Goal: Task Accomplishment & Management: Complete application form

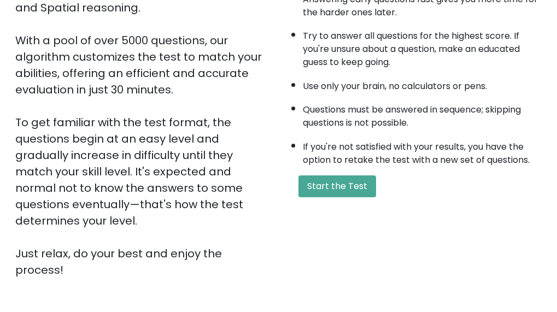
scroll to position [128, 0]
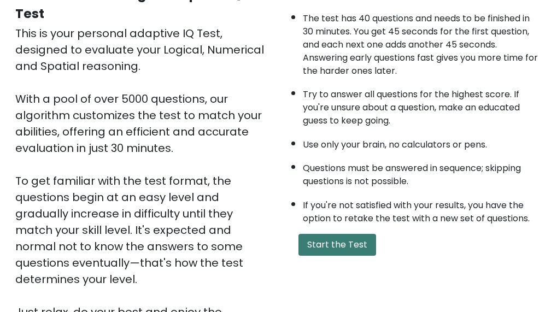
click at [342, 252] on button "Start the Test" at bounding box center [338, 245] width 78 height 22
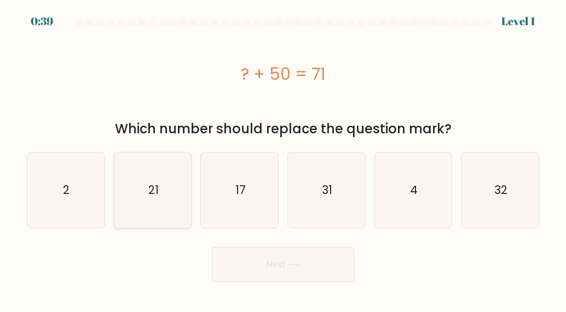
click at [150, 208] on icon "21" at bounding box center [152, 190] width 75 height 75
click at [283, 159] on input "b. 21" at bounding box center [283, 157] width 1 height 3
radio input "true"
click at [277, 265] on button "Next" at bounding box center [283, 264] width 142 height 35
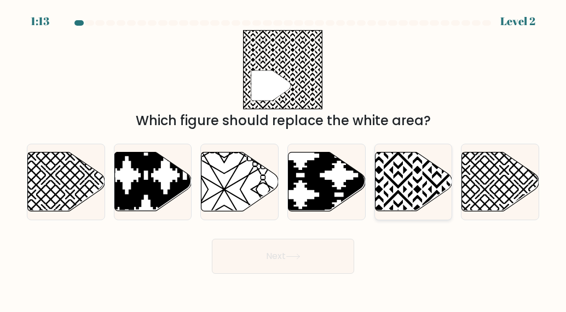
click at [404, 190] on icon at bounding box center [436, 150] width 155 height 155
click at [283, 159] on input "e." at bounding box center [283, 157] width 1 height 3
radio input "true"
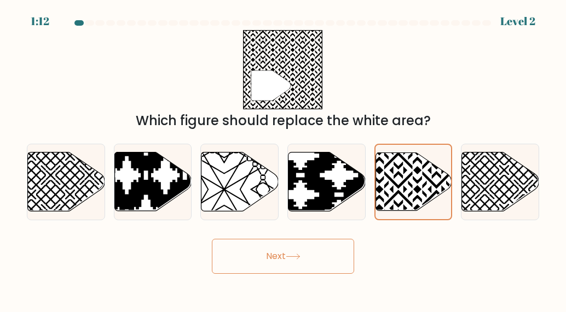
click at [307, 261] on button "Next" at bounding box center [283, 256] width 142 height 35
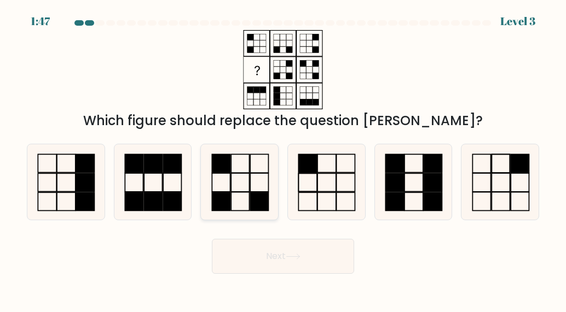
click at [235, 197] on icon at bounding box center [239, 181] width 75 height 75
click at [283, 159] on input "c." at bounding box center [283, 157] width 1 height 3
radio input "true"
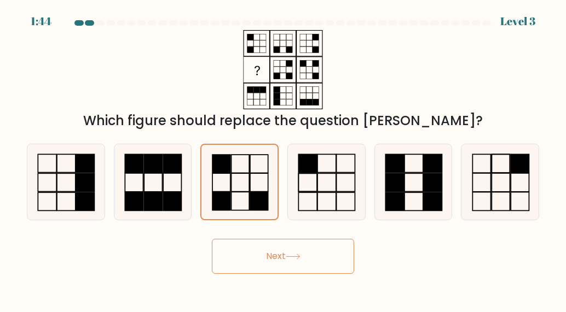
click at [284, 262] on button "Next" at bounding box center [283, 256] width 142 height 35
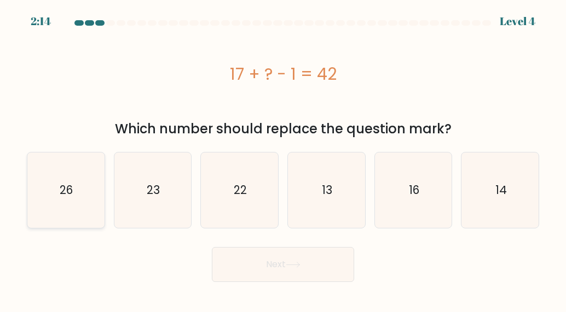
click at [75, 223] on icon "26" at bounding box center [65, 190] width 75 height 75
click at [283, 159] on input "a. 26" at bounding box center [283, 157] width 1 height 3
radio input "true"
click at [286, 275] on button "Next" at bounding box center [283, 264] width 142 height 35
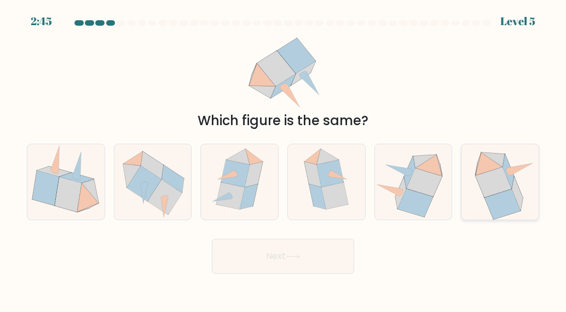
click at [488, 199] on icon at bounding box center [502, 204] width 36 height 30
click at [283, 159] on input "f." at bounding box center [283, 157] width 1 height 3
radio input "true"
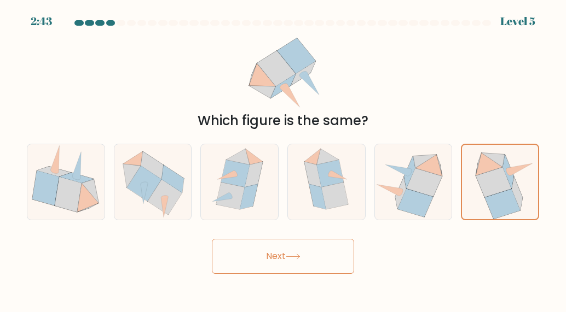
click at [270, 252] on button "Next" at bounding box center [283, 256] width 142 height 35
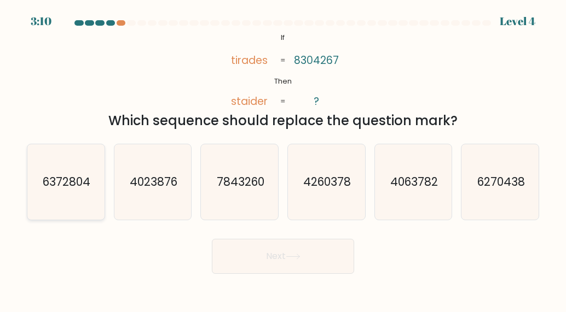
click at [62, 200] on icon "6372804" at bounding box center [65, 181] width 75 height 75
click at [283, 159] on input "a. 6372804" at bounding box center [283, 157] width 1 height 3
radio input "true"
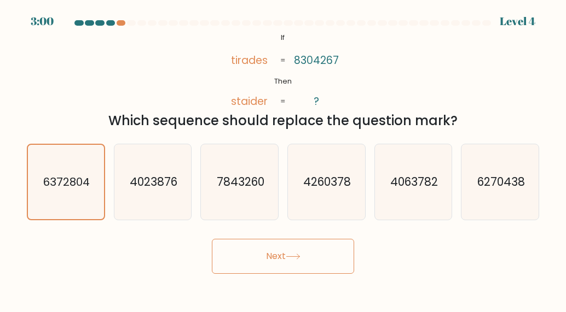
drag, startPoint x: 304, startPoint y: 259, endPoint x: 284, endPoint y: 251, distance: 20.8
click at [303, 259] on button "Next" at bounding box center [283, 256] width 142 height 35
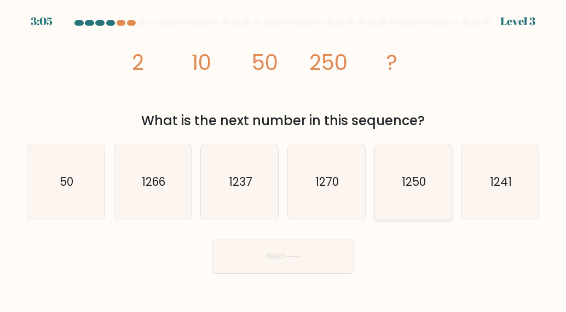
click at [433, 172] on icon "1250" at bounding box center [412, 181] width 75 height 75
click at [283, 159] on input "e. 1250" at bounding box center [283, 157] width 1 height 3
radio input "true"
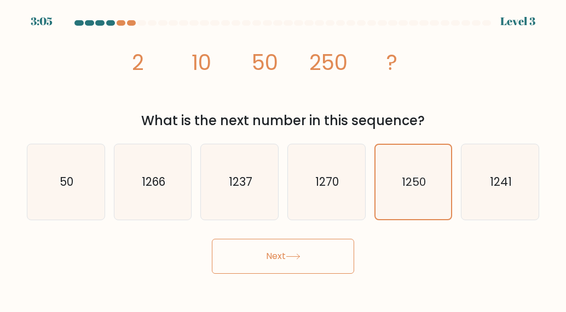
click at [299, 249] on button "Next" at bounding box center [283, 256] width 142 height 35
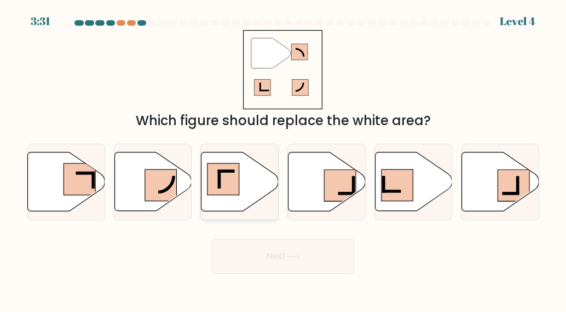
click at [257, 173] on icon at bounding box center [239, 182] width 77 height 59
click at [283, 159] on input "c." at bounding box center [283, 157] width 1 height 3
radio input "true"
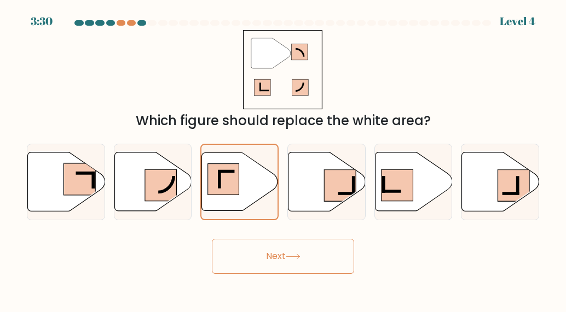
click at [274, 259] on button "Next" at bounding box center [283, 256] width 142 height 35
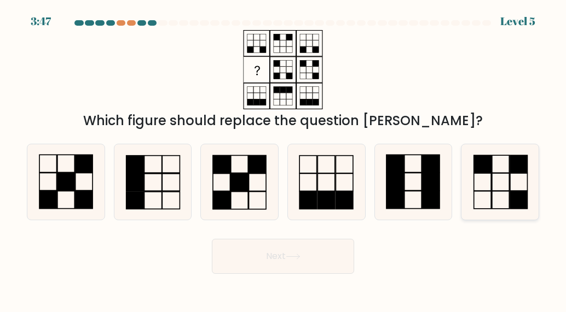
click at [483, 201] on icon at bounding box center [499, 181] width 75 height 75
click at [283, 159] on input "f." at bounding box center [283, 157] width 1 height 3
radio input "true"
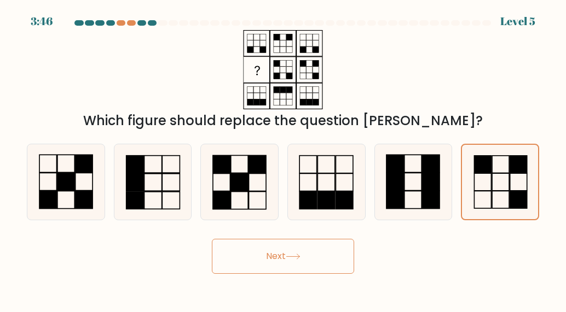
click at [303, 266] on button "Next" at bounding box center [283, 256] width 142 height 35
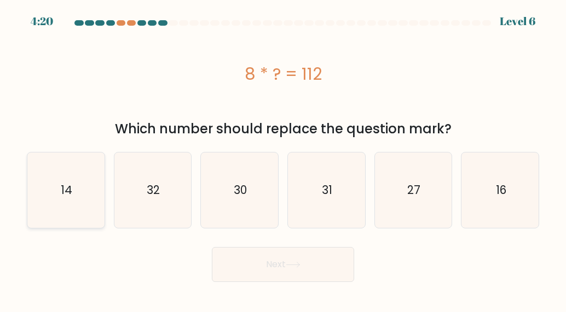
drag, startPoint x: 64, startPoint y: 185, endPoint x: 82, endPoint y: 185, distance: 17.5
click at [65, 185] on text "14" at bounding box center [66, 190] width 11 height 16
click at [283, 159] on input "a. 14" at bounding box center [283, 157] width 1 height 3
radio input "true"
click at [324, 268] on button "Next" at bounding box center [283, 264] width 142 height 35
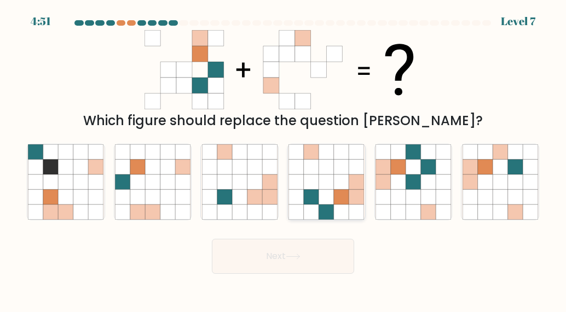
click at [340, 206] on icon at bounding box center [325, 181] width 75 height 75
click at [283, 159] on input "d." at bounding box center [283, 157] width 1 height 3
radio input "true"
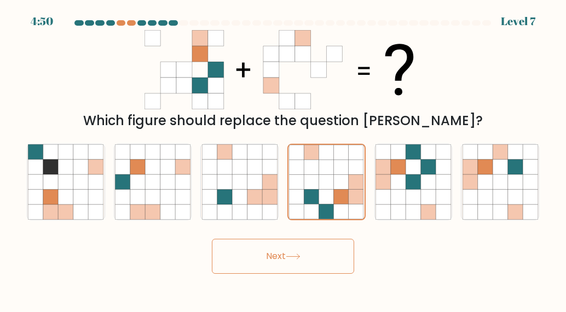
click at [322, 254] on button "Next" at bounding box center [283, 256] width 142 height 35
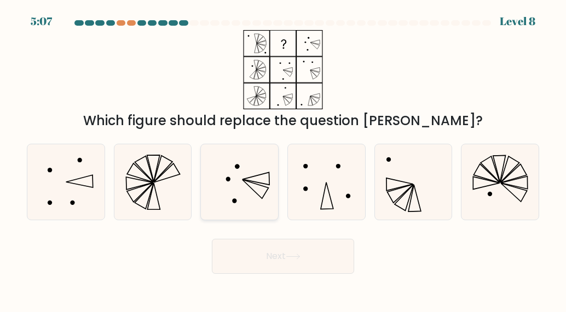
click at [262, 195] on icon at bounding box center [239, 181] width 75 height 75
click at [283, 159] on input "c." at bounding box center [283, 157] width 1 height 3
radio input "true"
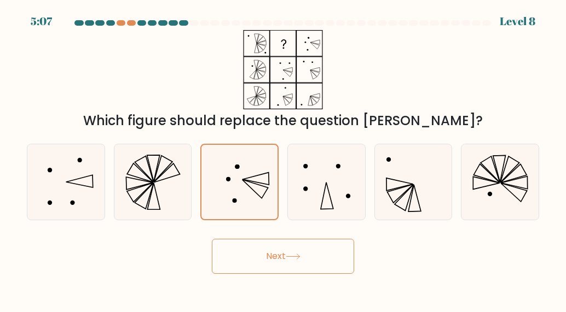
click at [315, 264] on button "Next" at bounding box center [283, 256] width 142 height 35
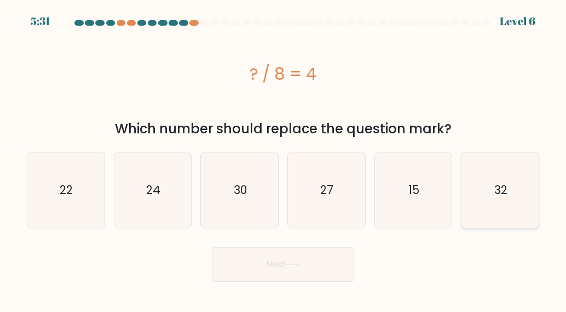
click at [470, 162] on icon "32" at bounding box center [499, 190] width 75 height 75
click at [283, 159] on input "f. 32" at bounding box center [283, 157] width 1 height 3
radio input "true"
click at [305, 257] on button "Next" at bounding box center [283, 264] width 142 height 35
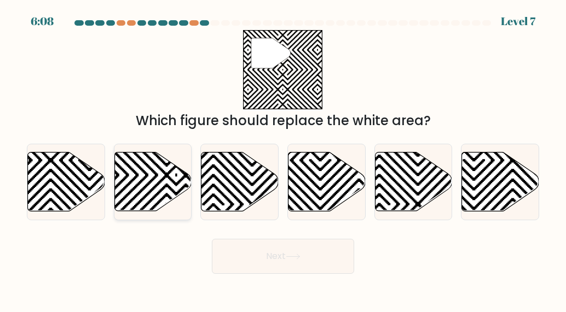
click at [162, 175] on icon at bounding box center [152, 182] width 77 height 59
click at [283, 159] on input "b." at bounding box center [283, 157] width 1 height 3
radio input "true"
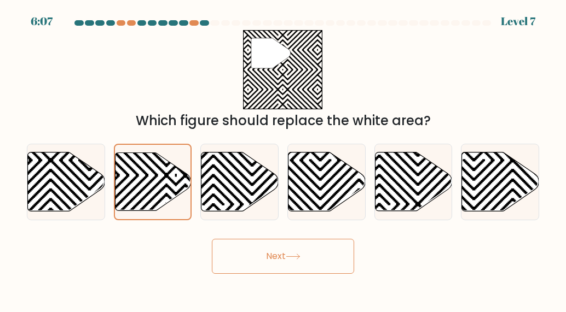
click at [278, 269] on button "Next" at bounding box center [283, 256] width 142 height 35
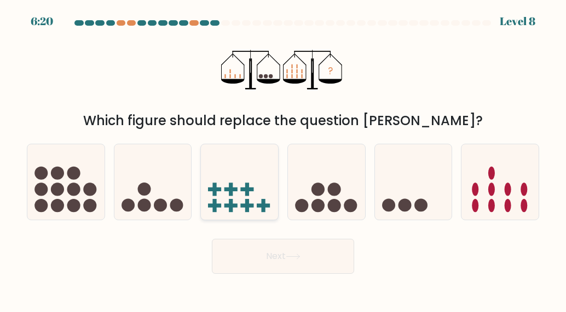
click at [254, 207] on icon at bounding box center [239, 182] width 77 height 64
click at [283, 159] on input "c." at bounding box center [283, 157] width 1 height 3
radio input "true"
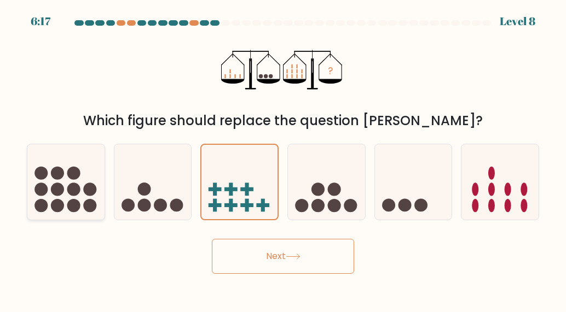
click at [76, 195] on circle at bounding box center [73, 189] width 13 height 13
click at [283, 159] on input "a." at bounding box center [283, 157] width 1 height 3
radio input "true"
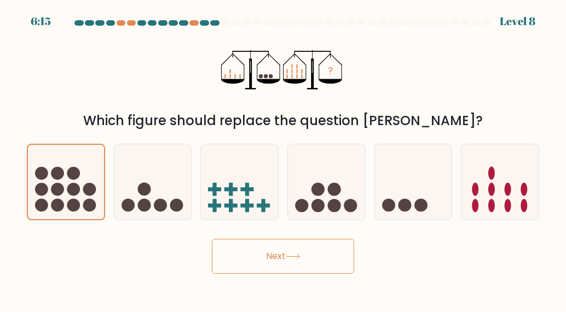
click at [312, 249] on button "Next" at bounding box center [283, 256] width 142 height 35
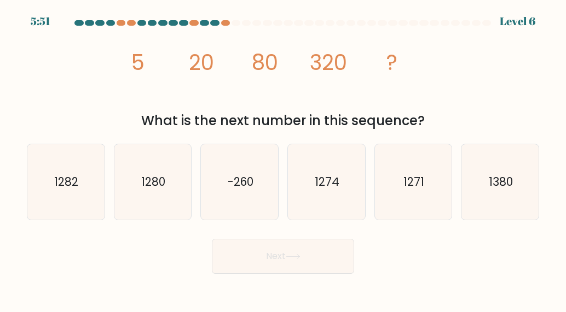
click at [431, 247] on div "Next" at bounding box center [282, 254] width 525 height 40
click at [102, 180] on icon "1282" at bounding box center [65, 181] width 75 height 75
click at [283, 159] on input "a. 1282" at bounding box center [283, 157] width 1 height 3
radio input "true"
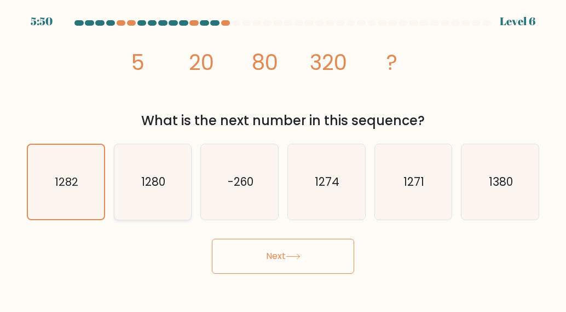
click at [162, 200] on icon "1280" at bounding box center [152, 181] width 75 height 75
click at [283, 159] on input "b. 1280" at bounding box center [283, 157] width 1 height 3
radio input "true"
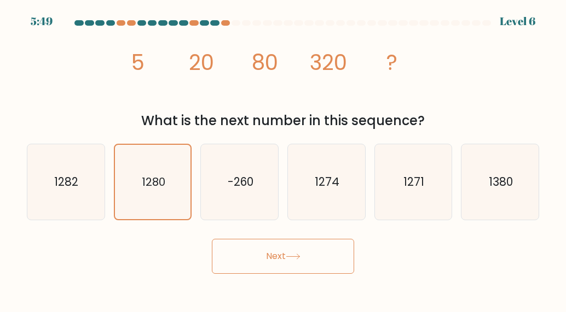
click at [254, 245] on button "Next" at bounding box center [283, 256] width 142 height 35
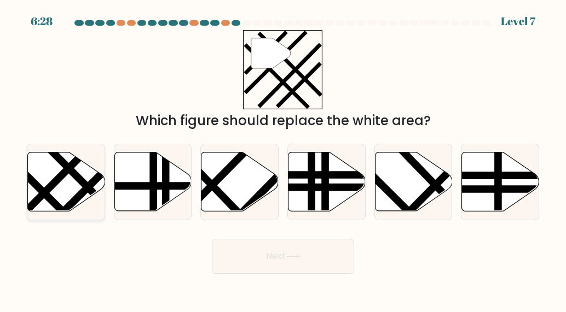
click at [77, 192] on icon at bounding box center [66, 182] width 77 height 59
click at [283, 159] on input "a." at bounding box center [283, 157] width 1 height 3
radio input "true"
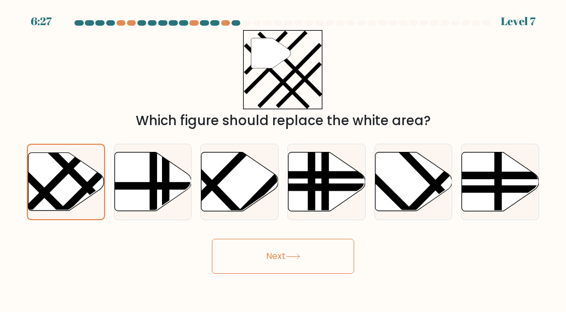
click at [288, 258] on button "Next" at bounding box center [283, 256] width 142 height 35
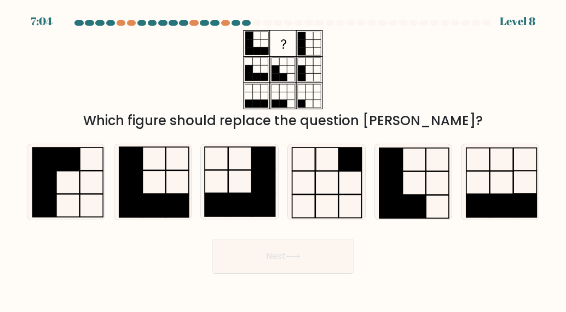
drag, startPoint x: 417, startPoint y: 204, endPoint x: 321, endPoint y: 239, distance: 101.9
click at [416, 204] on rect at bounding box center [414, 206] width 23 height 23
click at [283, 159] on input "e." at bounding box center [283, 157] width 1 height 3
radio input "true"
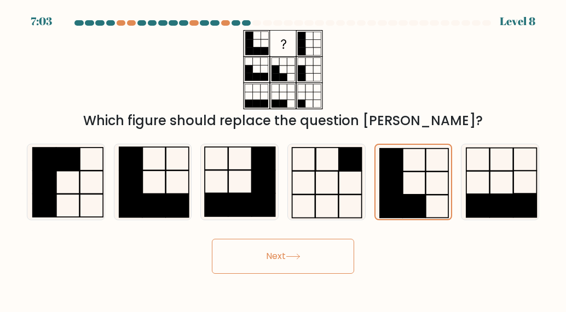
click at [278, 257] on button "Next" at bounding box center [283, 256] width 142 height 35
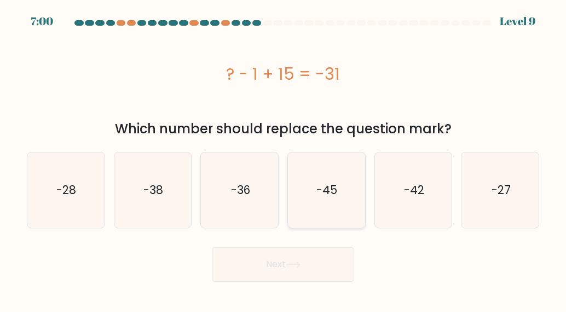
click at [316, 176] on icon "-45" at bounding box center [325, 190] width 75 height 75
click at [283, 159] on input "d. -45" at bounding box center [283, 157] width 1 height 3
radio input "true"
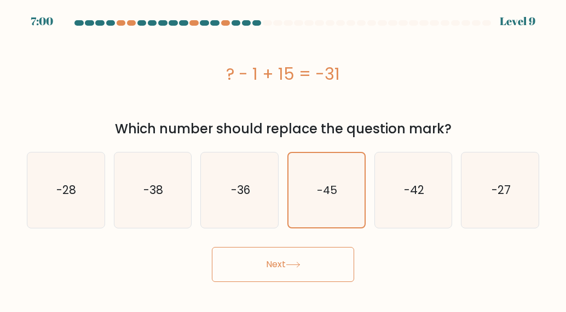
click at [301, 246] on div "Next" at bounding box center [282, 262] width 525 height 40
click at [297, 262] on icon at bounding box center [293, 265] width 15 height 6
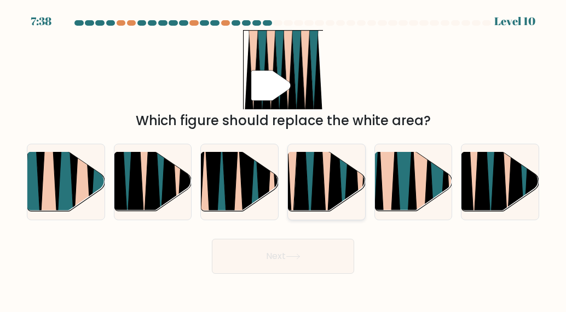
click at [334, 187] on icon at bounding box center [334, 151] width 17 height 154
click at [283, 159] on input "d." at bounding box center [283, 157] width 1 height 3
radio input "true"
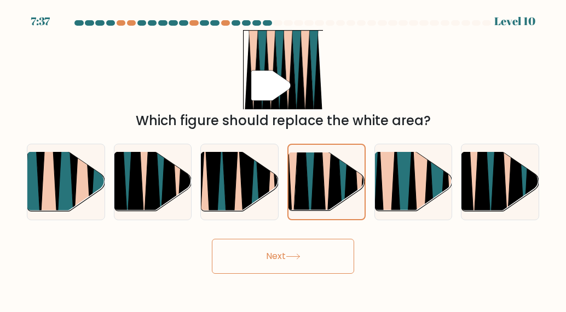
click at [261, 261] on button "Next" at bounding box center [283, 256] width 142 height 35
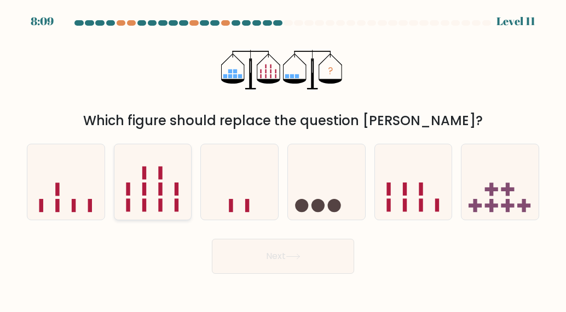
click at [156, 185] on icon at bounding box center [152, 182] width 77 height 64
click at [283, 159] on input "b." at bounding box center [283, 157] width 1 height 3
radio input "true"
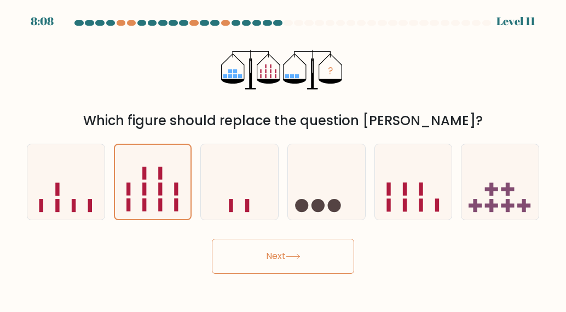
click at [326, 256] on button "Next" at bounding box center [283, 256] width 142 height 35
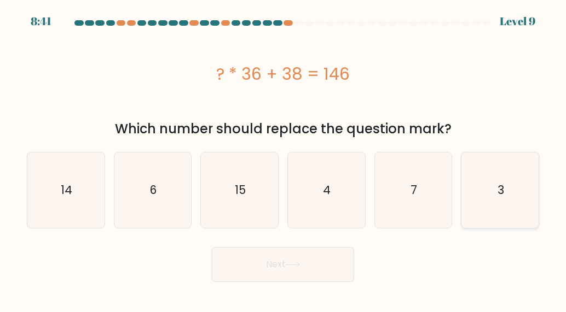
drag, startPoint x: 488, startPoint y: 204, endPoint x: 473, endPoint y: 208, distance: 15.9
click at [488, 204] on icon "3" at bounding box center [499, 190] width 75 height 75
click at [283, 159] on input "f. 3" at bounding box center [283, 157] width 1 height 3
radio input "true"
click at [298, 262] on button "Next" at bounding box center [283, 264] width 142 height 35
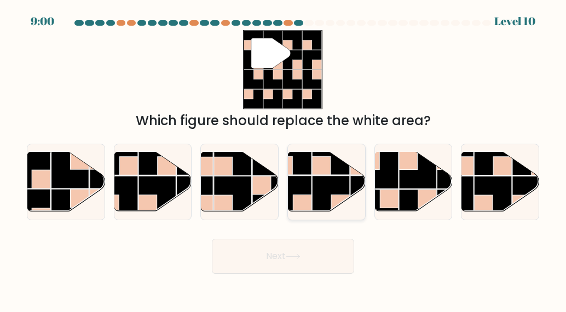
click at [334, 168] on rect at bounding box center [331, 157] width 38 height 38
click at [283, 159] on input "d." at bounding box center [283, 157] width 1 height 3
radio input "true"
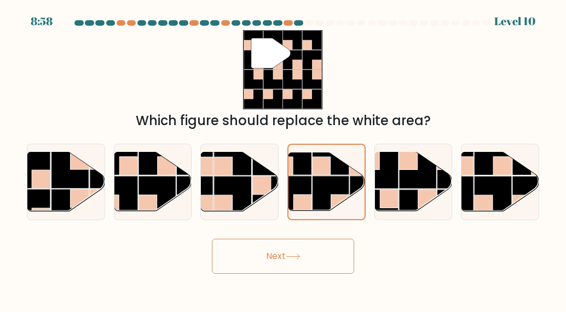
click at [269, 256] on button "Next" at bounding box center [283, 256] width 142 height 35
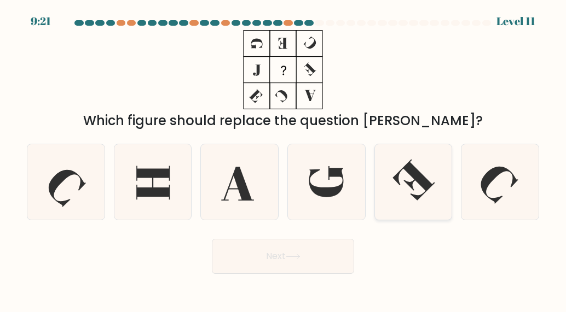
click at [424, 193] on icon at bounding box center [413, 180] width 42 height 41
click at [283, 159] on input "e." at bounding box center [283, 157] width 1 height 3
radio input "true"
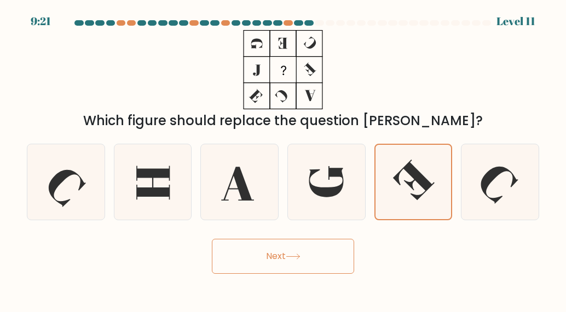
click at [321, 248] on button "Next" at bounding box center [283, 256] width 142 height 35
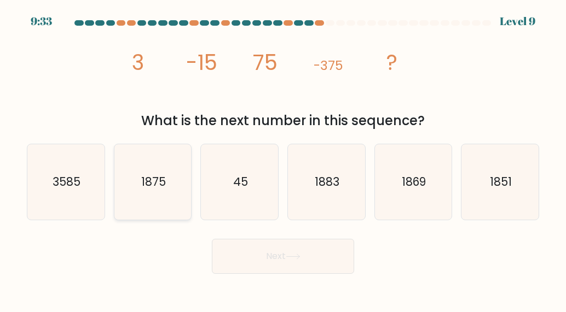
click at [144, 190] on icon "1875" at bounding box center [152, 181] width 75 height 75
click at [283, 159] on input "b. 1875" at bounding box center [283, 157] width 1 height 3
radio input "true"
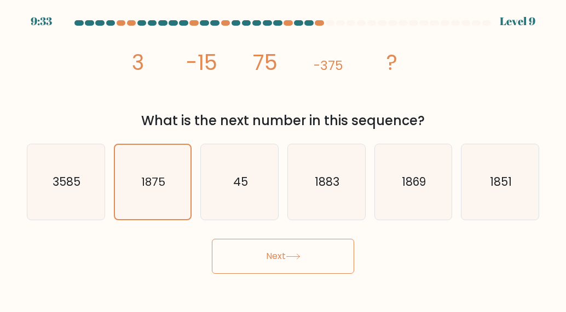
click at [328, 264] on button "Next" at bounding box center [283, 256] width 142 height 35
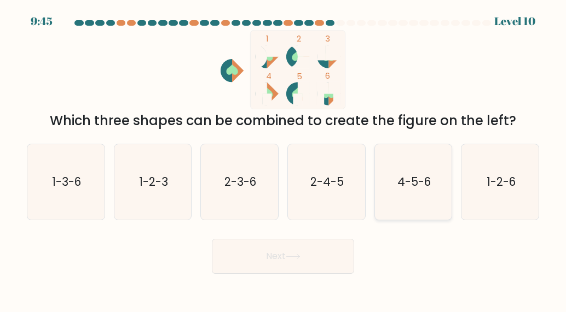
click at [410, 187] on text "4-5-6" at bounding box center [413, 182] width 33 height 16
click at [283, 159] on input "e. 4-5-6" at bounding box center [283, 157] width 1 height 3
radio input "true"
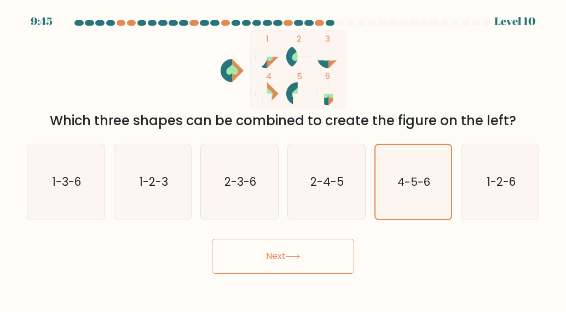
click at [276, 256] on button "Next" at bounding box center [283, 256] width 142 height 35
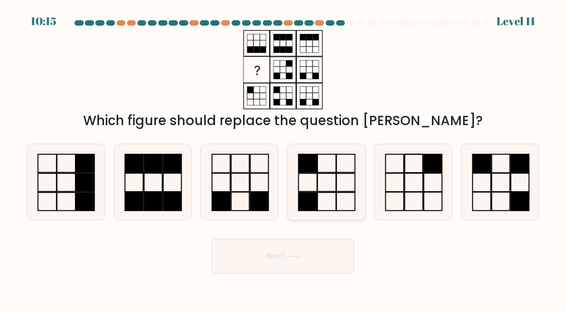
click at [334, 199] on icon at bounding box center [325, 181] width 75 height 75
click at [283, 159] on input "d." at bounding box center [283, 157] width 1 height 3
radio input "true"
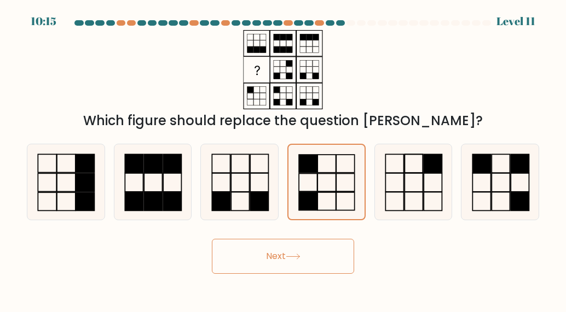
click at [297, 263] on button "Next" at bounding box center [283, 256] width 142 height 35
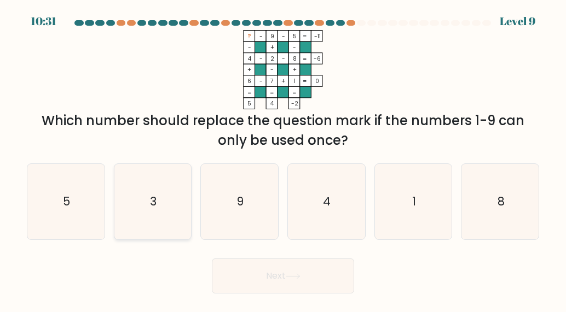
drag, startPoint x: 87, startPoint y: 206, endPoint x: 115, endPoint y: 213, distance: 29.2
click at [88, 210] on icon "5" at bounding box center [65, 201] width 75 height 75
click at [283, 159] on input "a. 5" at bounding box center [283, 157] width 1 height 3
radio input "true"
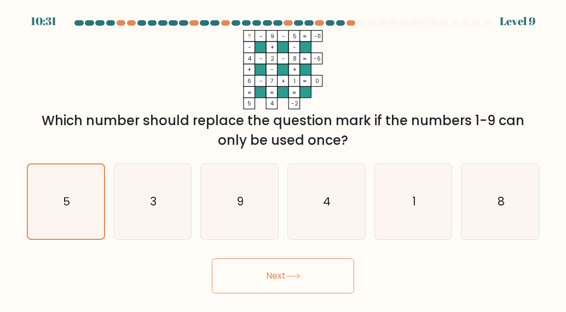
click at [307, 270] on button "Next" at bounding box center [283, 276] width 142 height 35
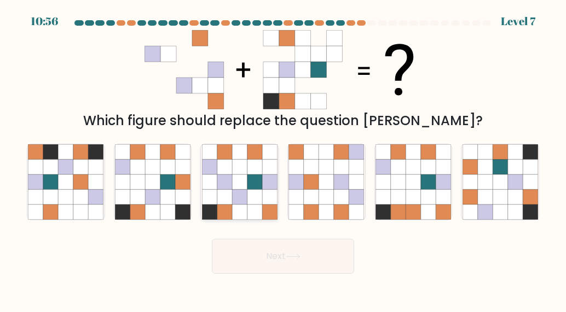
click at [246, 204] on icon at bounding box center [239, 197] width 15 height 15
click at [283, 159] on input "c." at bounding box center [283, 157] width 1 height 3
radio input "true"
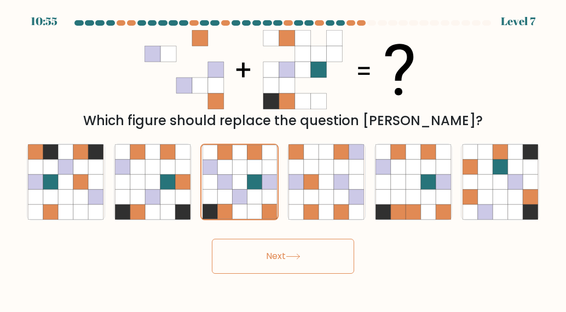
click at [304, 249] on button "Next" at bounding box center [283, 256] width 142 height 35
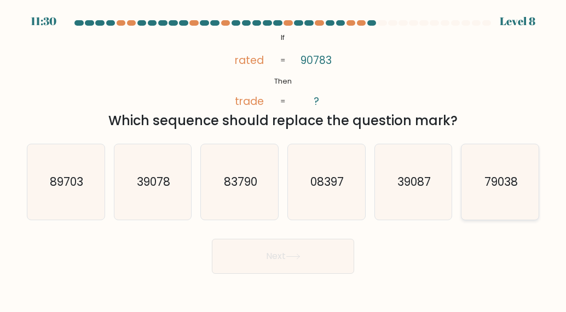
click at [490, 193] on icon "79038" at bounding box center [499, 181] width 75 height 75
click at [283, 159] on input "f. 79038" at bounding box center [283, 157] width 1 height 3
radio input "true"
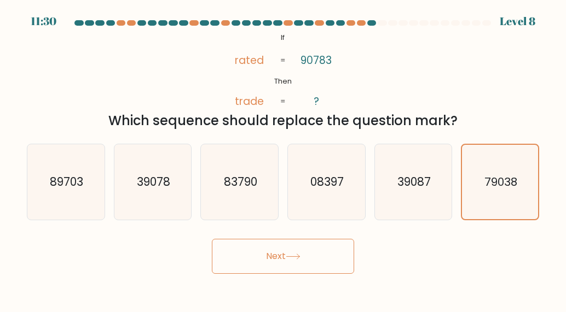
click at [286, 264] on button "Next" at bounding box center [283, 256] width 142 height 35
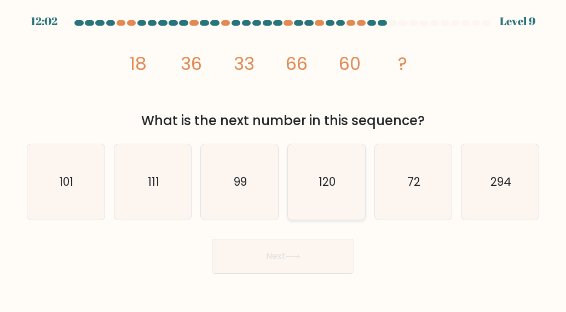
click at [332, 203] on icon "120" at bounding box center [325, 181] width 75 height 75
click at [283, 159] on input "d. 120" at bounding box center [283, 157] width 1 height 3
radio input "true"
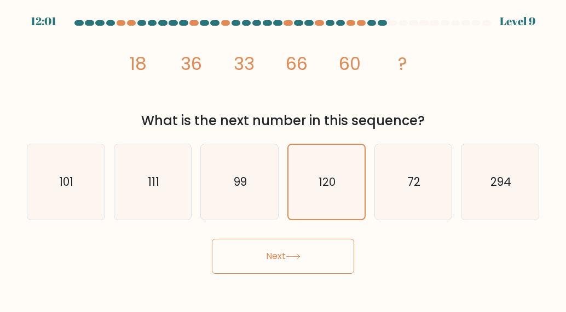
click at [310, 260] on button "Next" at bounding box center [283, 256] width 142 height 35
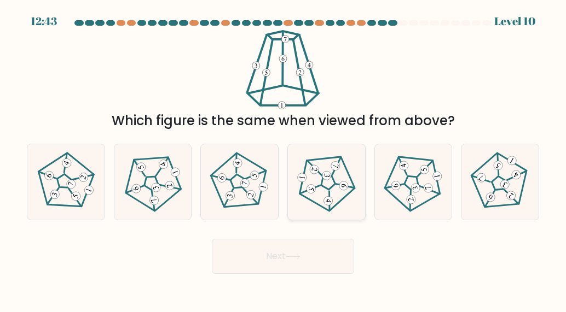
click at [318, 202] on icon at bounding box center [326, 182] width 60 height 60
click at [283, 159] on input "d." at bounding box center [283, 157] width 1 height 3
radio input "true"
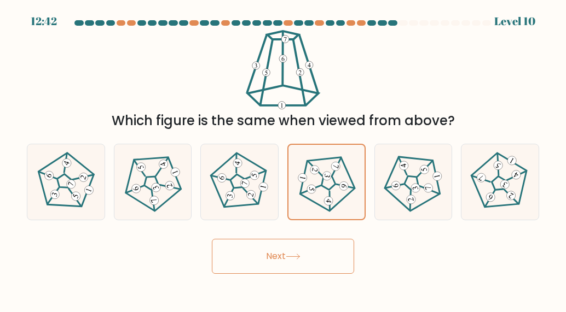
click at [293, 258] on icon at bounding box center [293, 257] width 15 height 6
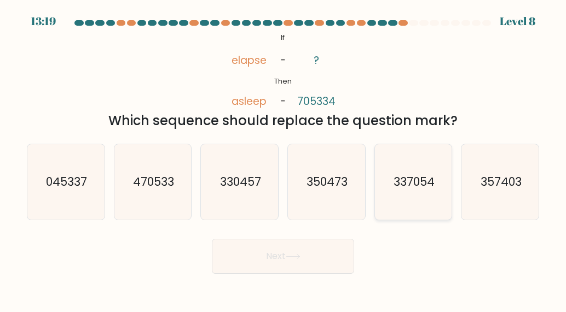
click at [407, 185] on text "337054" at bounding box center [413, 182] width 41 height 16
click at [283, 159] on input "e. 337054" at bounding box center [283, 157] width 1 height 3
radio input "true"
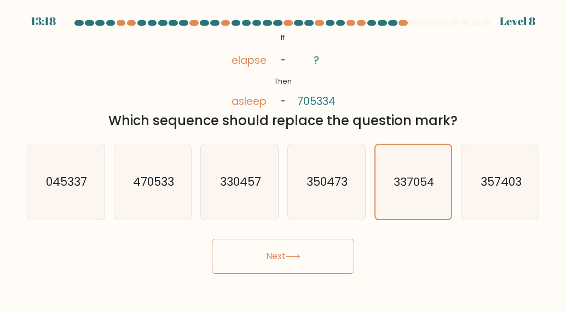
click at [304, 252] on button "Next" at bounding box center [283, 256] width 142 height 35
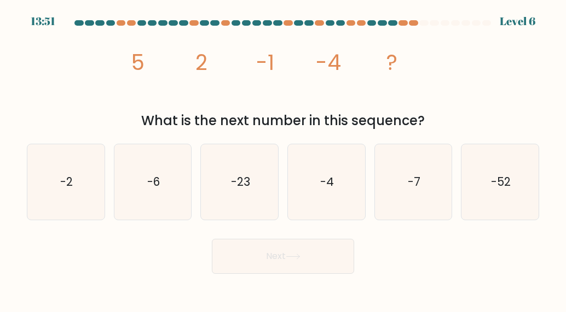
drag, startPoint x: 161, startPoint y: 179, endPoint x: 329, endPoint y: 231, distance: 175.8
click at [165, 179] on icon "-6" at bounding box center [152, 181] width 75 height 75
click at [283, 159] on input "b. -6" at bounding box center [283, 157] width 1 height 3
radio input "true"
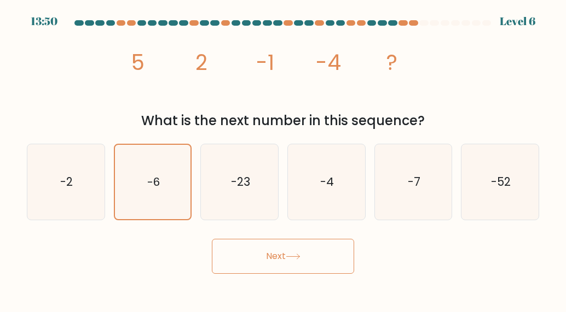
click at [354, 265] on div "Next" at bounding box center [282, 254] width 525 height 40
click at [338, 257] on button "Next" at bounding box center [283, 256] width 142 height 35
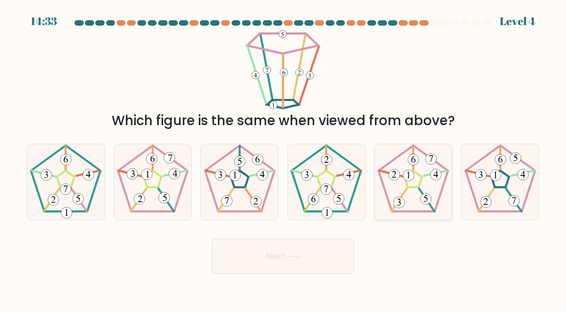
click at [401, 197] on 469 at bounding box center [399, 200] width 15 height 22
click at [283, 159] on input "e." at bounding box center [283, 157] width 1 height 3
radio input "true"
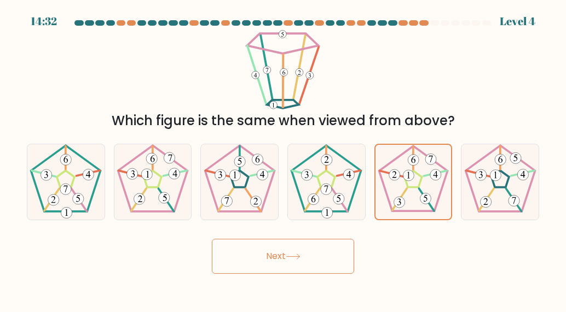
click at [310, 261] on button "Next" at bounding box center [283, 256] width 142 height 35
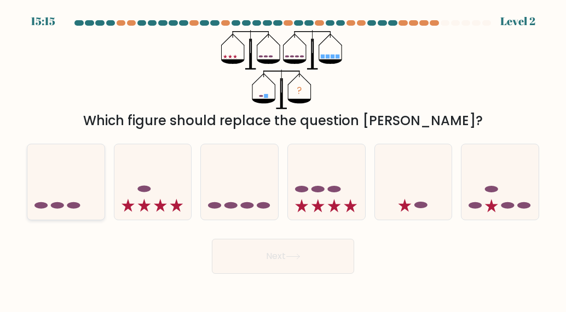
click at [91, 197] on icon at bounding box center [65, 182] width 77 height 64
click at [283, 159] on input "a." at bounding box center [283, 157] width 1 height 3
radio input "true"
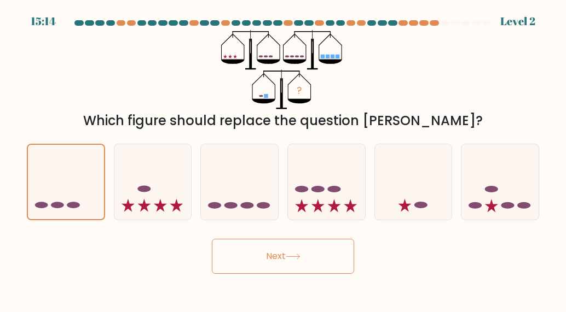
click at [290, 243] on button "Next" at bounding box center [283, 256] width 142 height 35
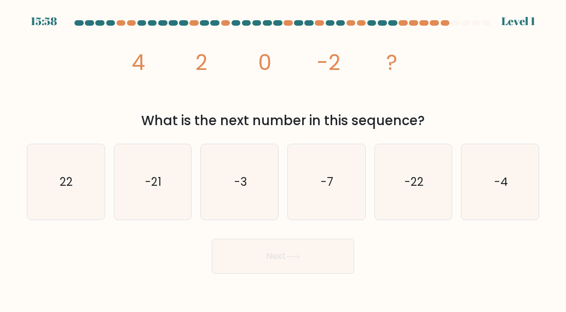
drag, startPoint x: 414, startPoint y: 188, endPoint x: 336, endPoint y: 232, distance: 89.4
click at [414, 188] on text "-22" at bounding box center [413, 182] width 19 height 16
click at [283, 159] on input "e. -22" at bounding box center [283, 157] width 1 height 3
radio input "true"
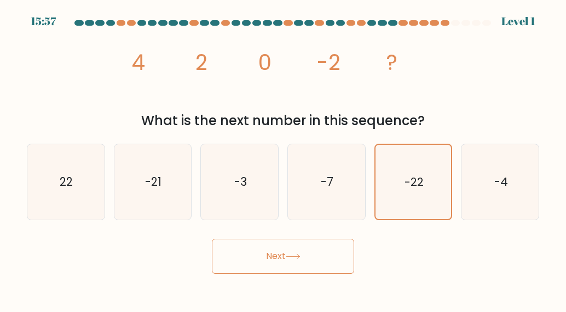
click at [284, 263] on button "Next" at bounding box center [283, 256] width 142 height 35
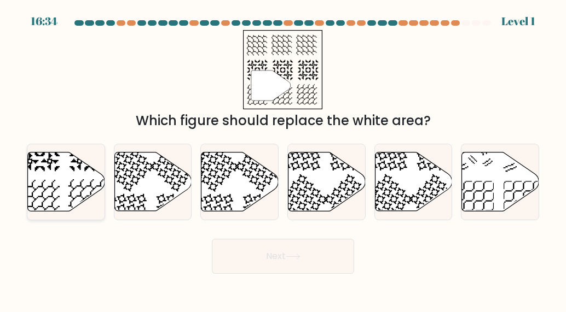
click at [71, 179] on icon at bounding box center [66, 182] width 77 height 59
click at [283, 159] on input "a." at bounding box center [283, 157] width 1 height 3
radio input "true"
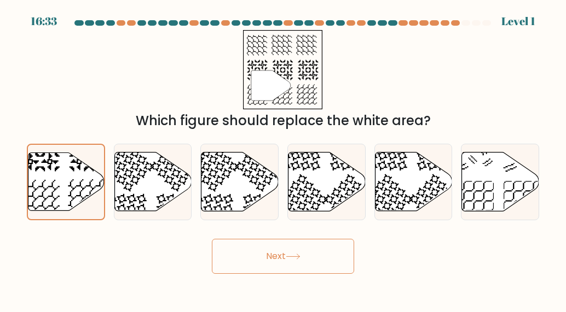
drag, startPoint x: 338, startPoint y: 257, endPoint x: 332, endPoint y: 254, distance: 6.4
click at [335, 257] on button "Next" at bounding box center [283, 256] width 142 height 35
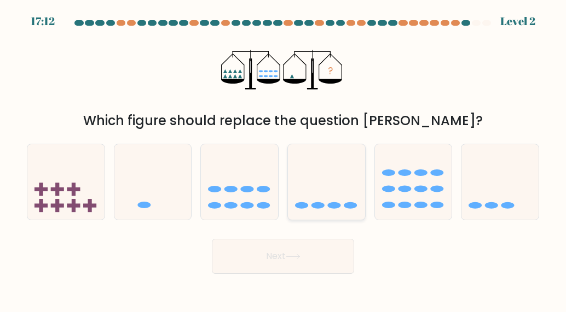
click at [350, 205] on ellipse at bounding box center [350, 205] width 13 height 7
click at [283, 159] on input "d." at bounding box center [283, 157] width 1 height 3
radio input "true"
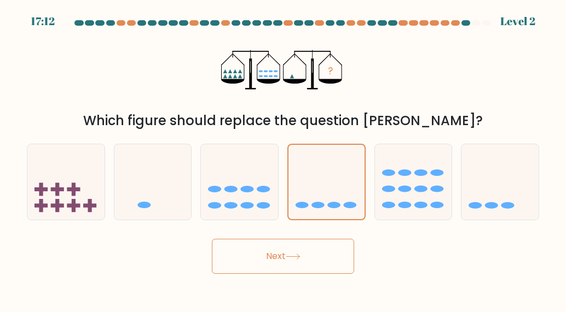
click at [294, 247] on button "Next" at bounding box center [283, 256] width 142 height 35
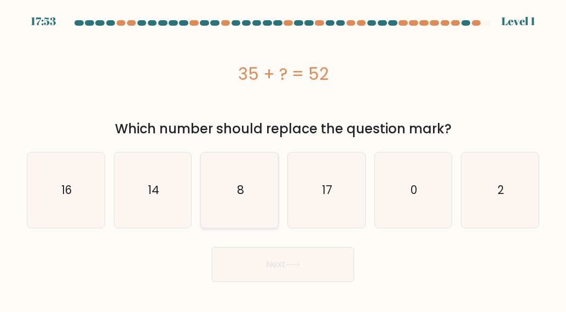
click at [251, 205] on icon "8" at bounding box center [239, 190] width 75 height 75
click at [283, 159] on input "c. 8" at bounding box center [283, 157] width 1 height 3
radio input "true"
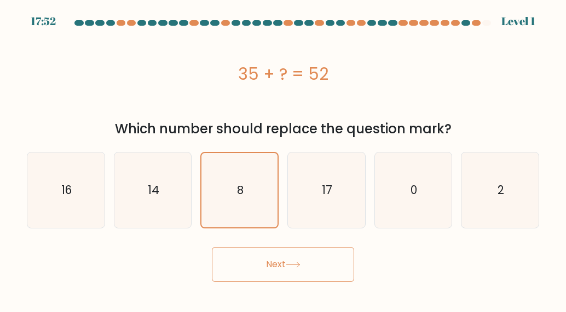
click at [284, 261] on button "Next" at bounding box center [283, 264] width 142 height 35
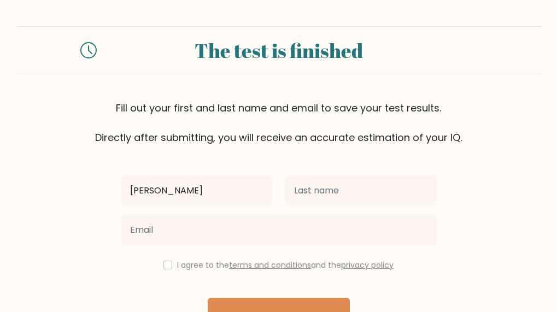
type input "[PERSON_NAME] [PERSON_NAME]"
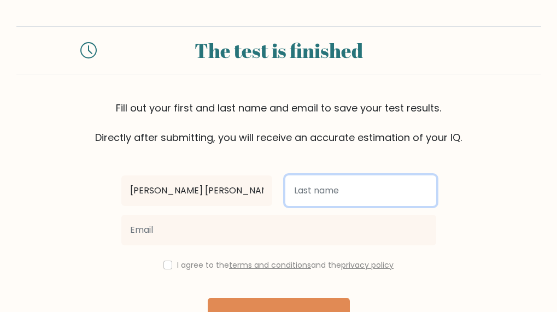
click at [356, 187] on input "text" at bounding box center [361, 191] width 151 height 31
type input "LEGASPI"
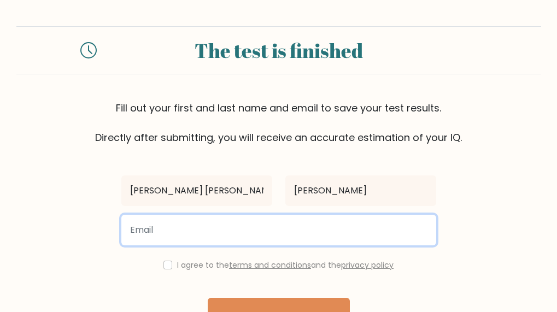
drag, startPoint x: 257, startPoint y: 223, endPoint x: 265, endPoint y: 214, distance: 12.4
click at [257, 223] on input "email" at bounding box center [278, 230] width 315 height 31
type input "j.ann.pugeda022@gmail.com"
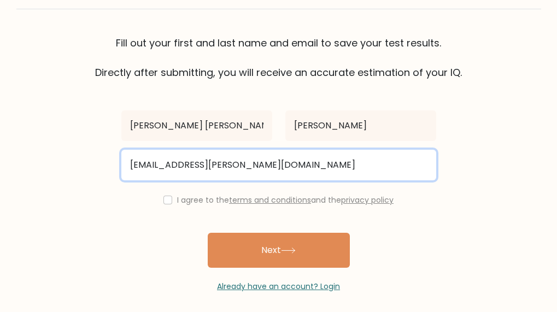
scroll to position [72, 0]
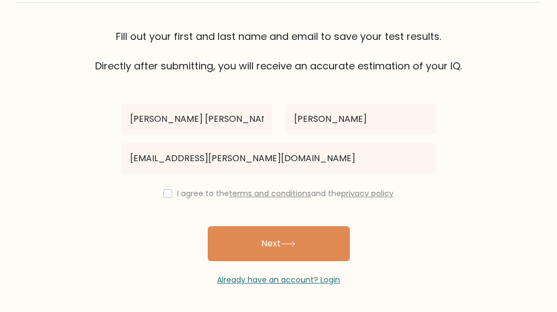
click at [184, 195] on label "I agree to the terms and conditions and the privacy policy" at bounding box center [285, 193] width 217 height 11
click at [166, 193] on input "checkbox" at bounding box center [168, 193] width 9 height 9
checkbox input "true"
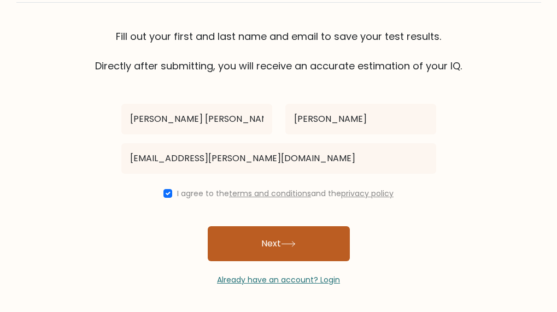
click at [272, 253] on button "Next" at bounding box center [279, 243] width 142 height 35
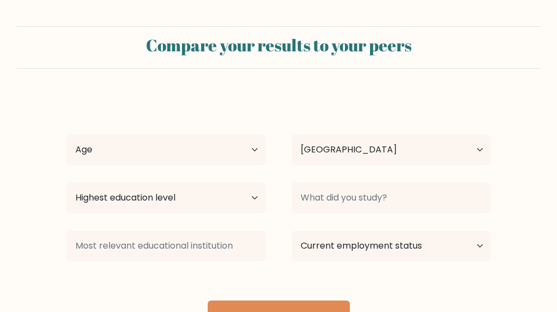
select select "PH"
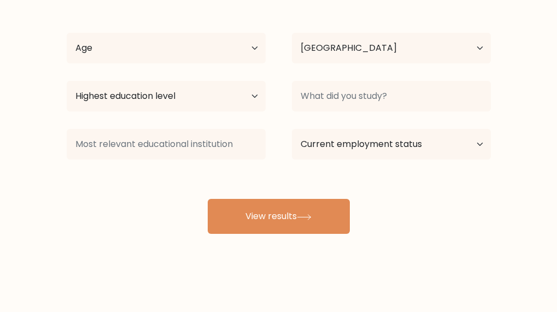
scroll to position [102, 0]
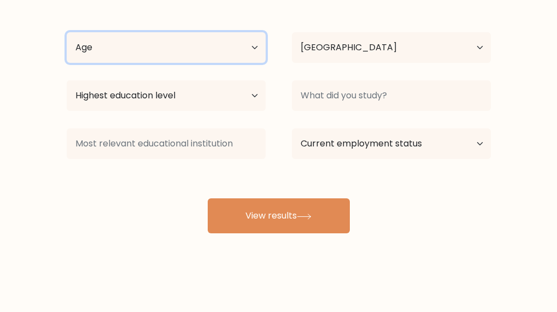
click at [241, 49] on select "Age Under 18 years old 18-24 years old 25-34 years old 35-44 years old 45-54 ye…" at bounding box center [166, 47] width 199 height 31
select select "25_34"
click at [67, 32] on select "Age Under 18 years old 18-24 years old 25-34 years old 35-44 years old 45-54 ye…" at bounding box center [166, 47] width 199 height 31
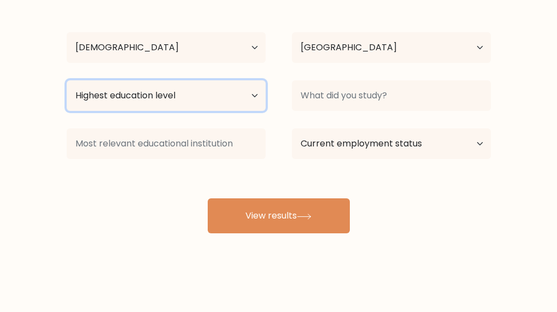
click at [174, 102] on select "Highest education level No schooling Primary Lower Secondary Upper Secondary Oc…" at bounding box center [166, 95] width 199 height 31
select select "bachelors_degree"
click at [67, 80] on select "Highest education level No schooling Primary Lower Secondary Upper Secondary Oc…" at bounding box center [166, 95] width 199 height 31
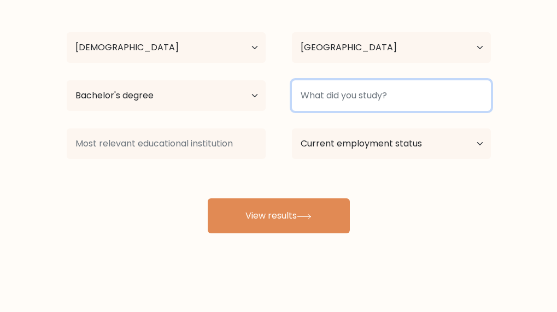
click at [358, 98] on input at bounding box center [391, 95] width 199 height 31
type input "b"
type input "BSBA"
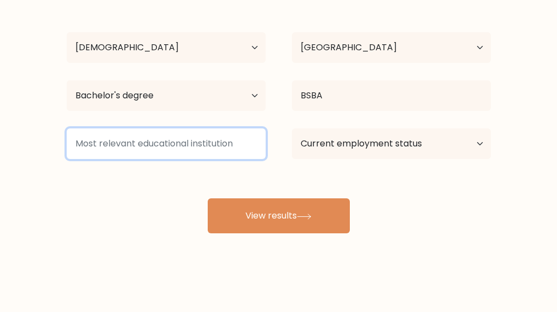
click at [202, 143] on input at bounding box center [166, 144] width 199 height 31
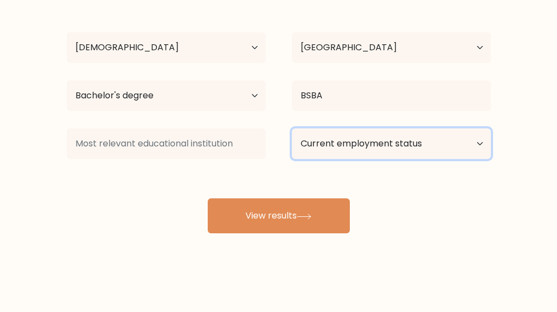
click at [367, 148] on select "Current employment status Employed Student Retired Other / prefer not to answer" at bounding box center [391, 144] width 199 height 31
click at [292, 129] on select "Current employment status Employed Student Retired Other / prefer not to answer" at bounding box center [391, 144] width 199 height 31
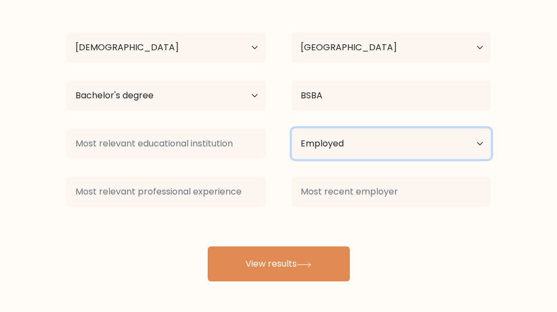
click at [365, 133] on select "Current employment status Employed Student Retired Other / prefer not to answer" at bounding box center [391, 144] width 199 height 31
select select "other"
click at [292, 129] on select "Current employment status Employed Student Retired Other / prefer not to answer" at bounding box center [391, 144] width 199 height 31
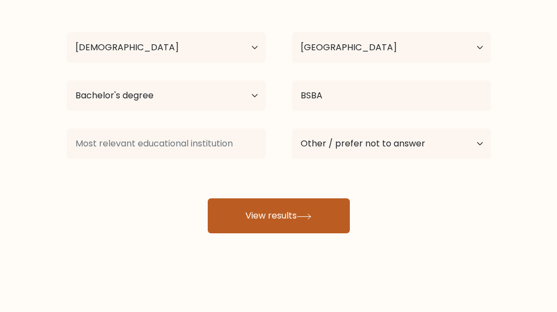
click at [289, 217] on button "View results" at bounding box center [279, 216] width 142 height 35
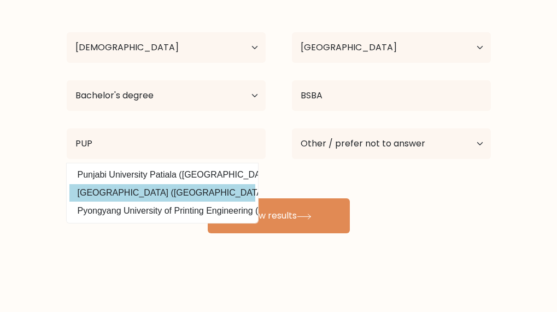
click at [198, 195] on option "Polytechnic University of the Philippines (Philippines)" at bounding box center [162, 193] width 186 height 18
type input "Polytechnic University of the Philippines"
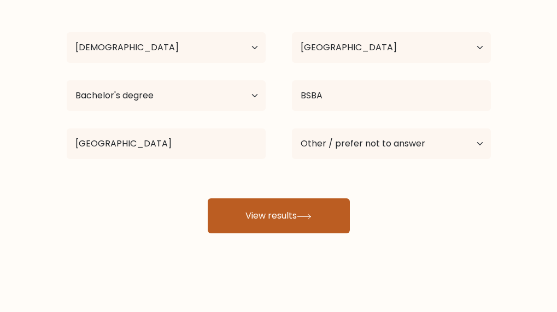
click at [287, 217] on button "View results" at bounding box center [279, 216] width 142 height 35
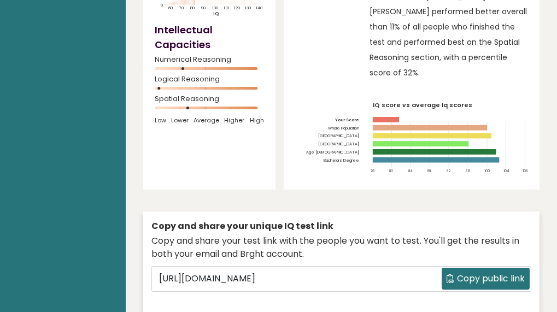
scroll to position [219, 0]
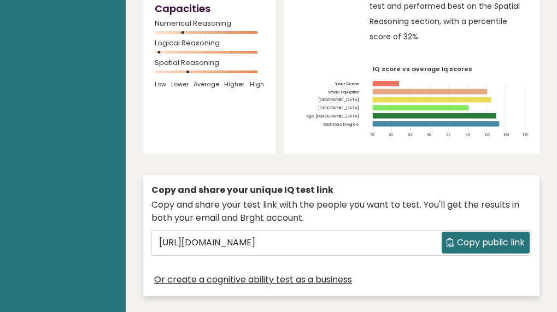
click at [480, 236] on span "Copy public link" at bounding box center [491, 242] width 68 height 13
